Goal: Find specific page/section: Find specific page/section

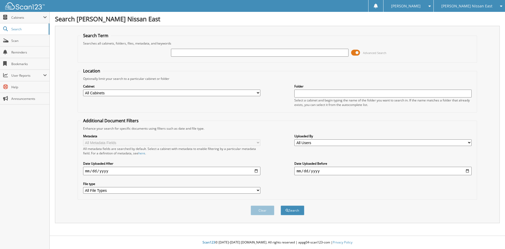
click at [193, 52] on input "text" at bounding box center [259, 53] width 177 height 8
type input "190668"
click at [281, 205] on button "Search" at bounding box center [293, 210] width 24 height 10
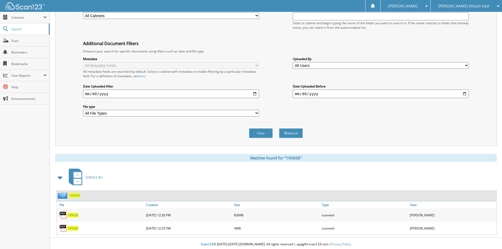
scroll to position [79, 0]
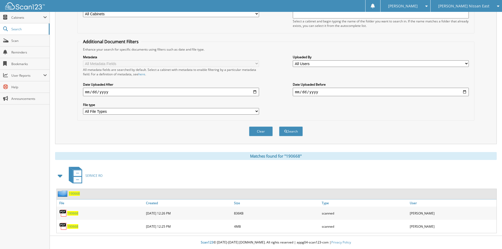
click at [74, 212] on span "190668" at bounding box center [72, 213] width 11 height 4
click at [72, 227] on span "190668" at bounding box center [72, 226] width 11 height 4
click at [75, 212] on span "190668" at bounding box center [72, 213] width 11 height 4
